Goal: Task Accomplishment & Management: Use online tool/utility

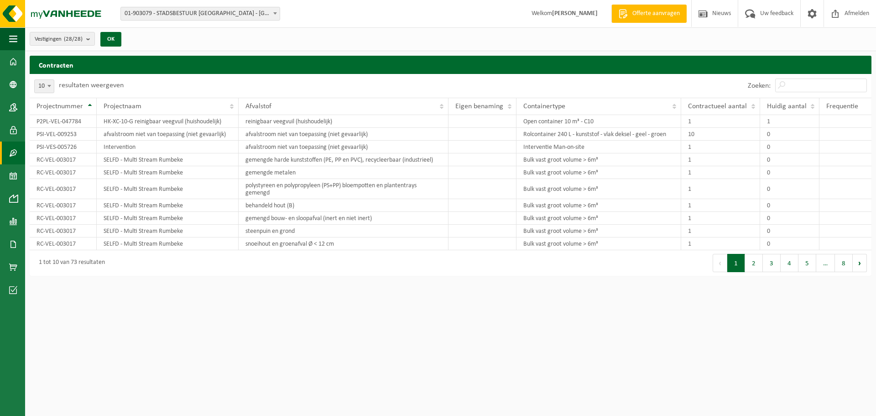
click at [274, 16] on span at bounding box center [275, 13] width 9 height 12
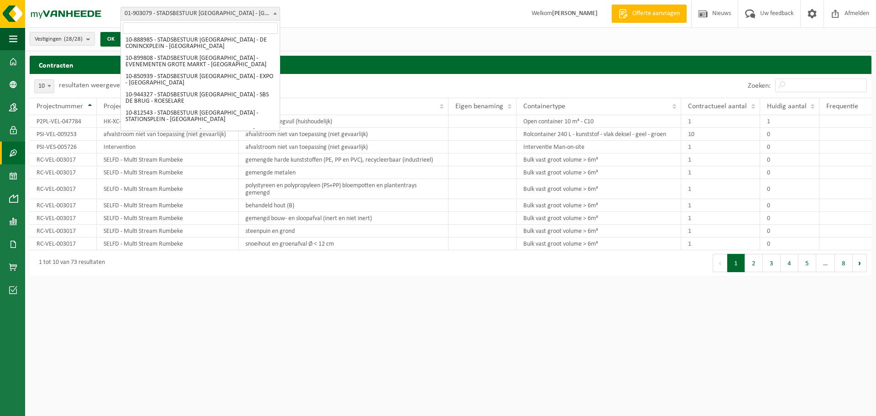
scroll to position [279, 0]
select select "2664"
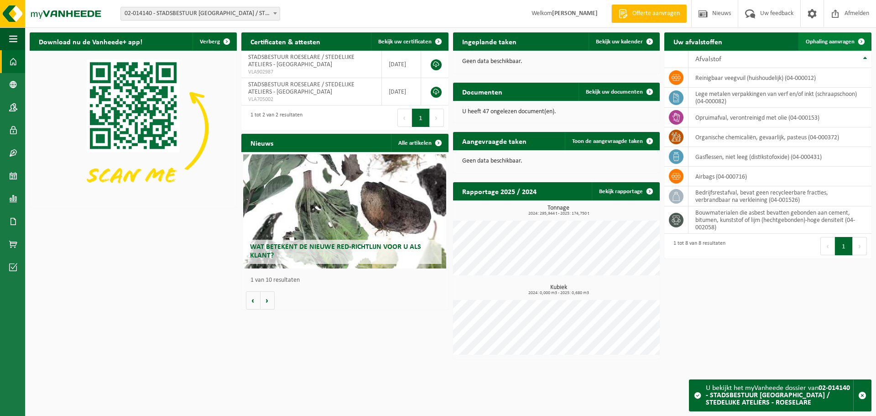
click at [819, 45] on link "Ophaling aanvragen" at bounding box center [835, 41] width 72 height 18
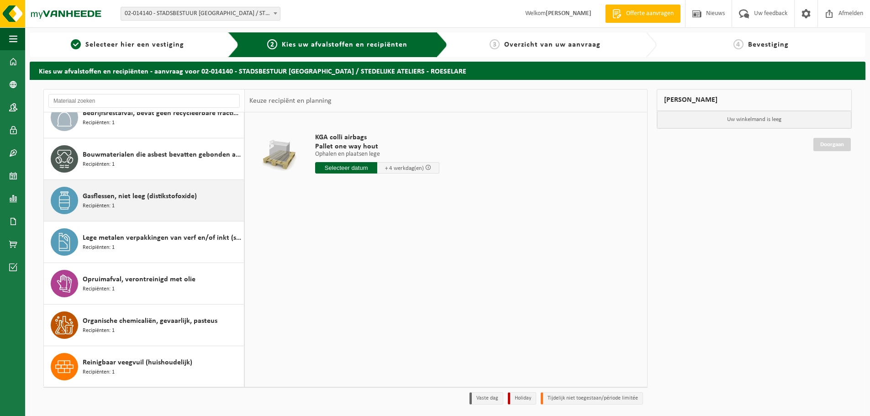
scroll to position [58, 0]
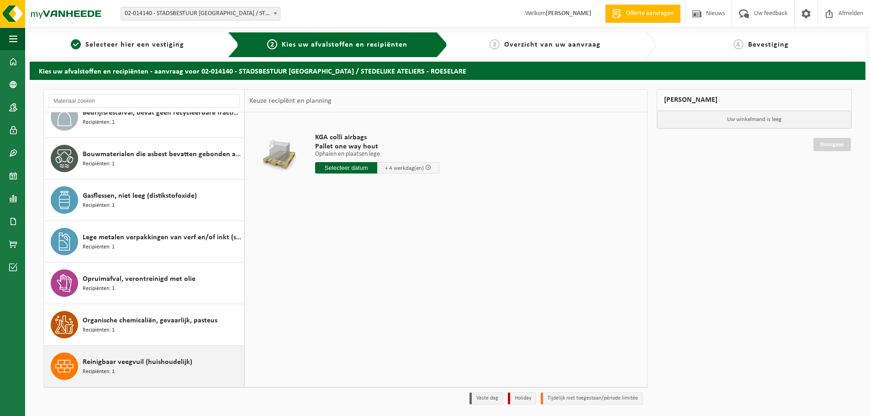
click at [118, 367] on span "Reinigbaar veegvuil (huishoudelijk)" at bounding box center [138, 361] width 110 height 11
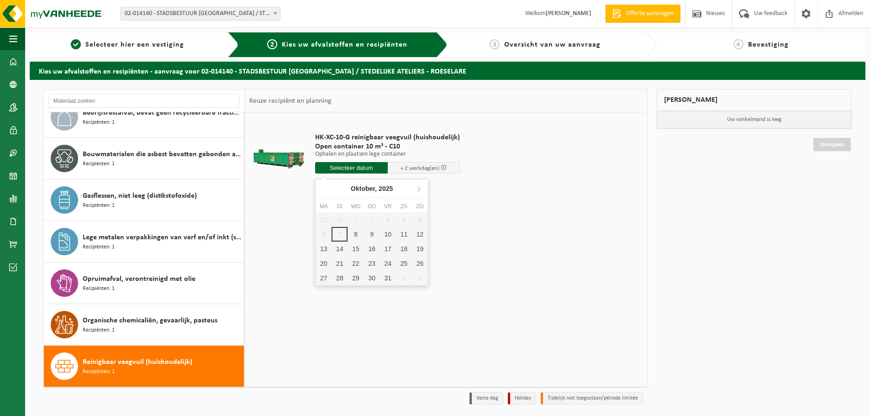
click at [365, 169] on input "text" at bounding box center [351, 167] width 73 height 11
click at [355, 236] on div "8" at bounding box center [355, 234] width 16 height 15
type input "Van 2025-10-08"
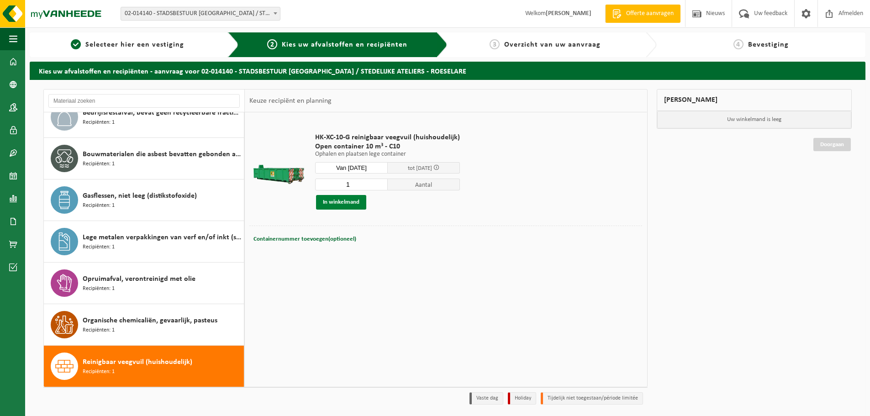
click at [346, 201] on button "In winkelmand" at bounding box center [341, 202] width 50 height 15
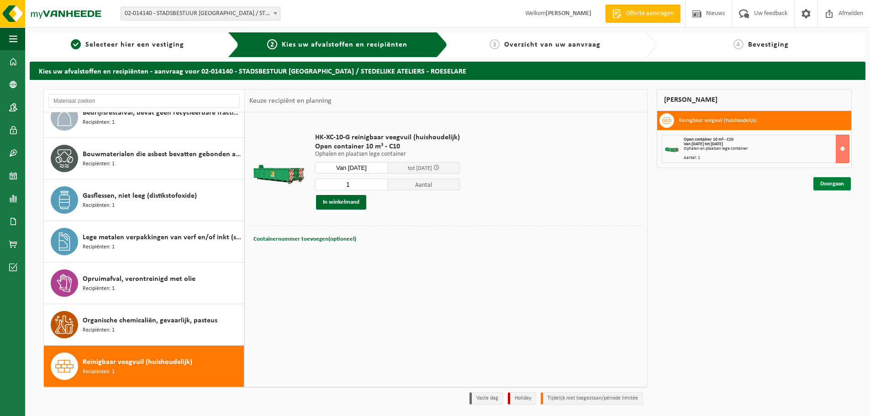
click at [838, 181] on link "Doorgaan" at bounding box center [831, 183] width 37 height 13
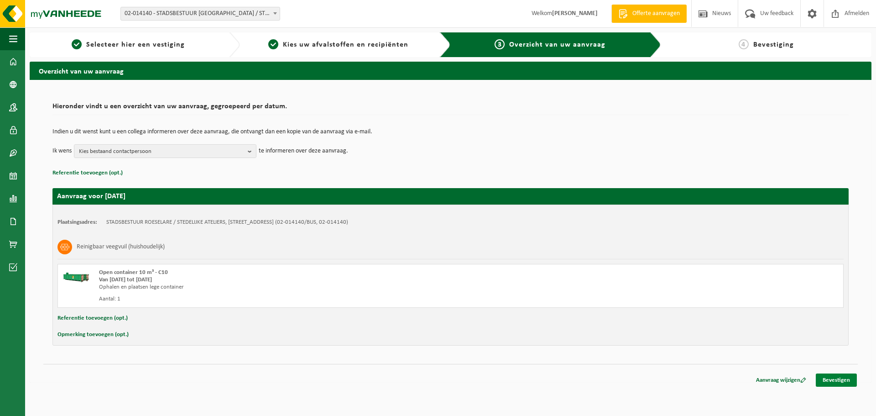
click at [839, 383] on link "Bevestigen" at bounding box center [836, 379] width 41 height 13
